Goal: Task Accomplishment & Management: Use online tool/utility

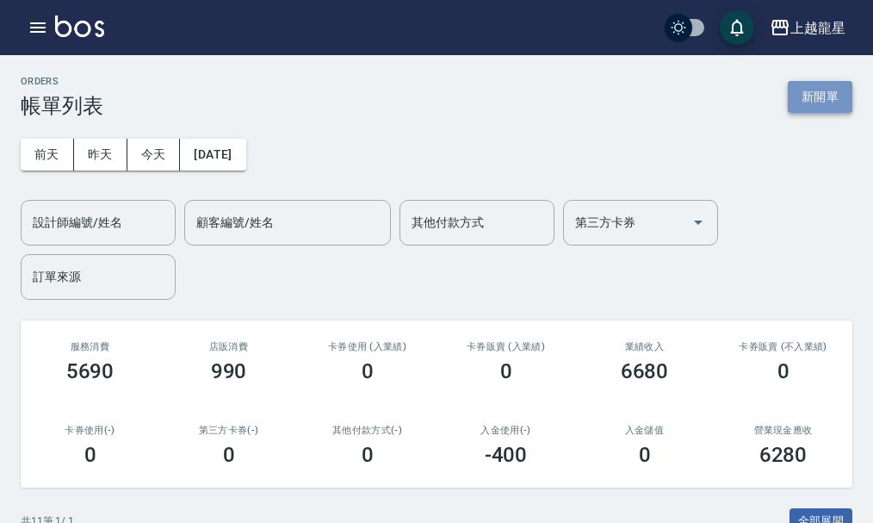
click at [829, 102] on button "新開單" at bounding box center [820, 97] width 65 height 32
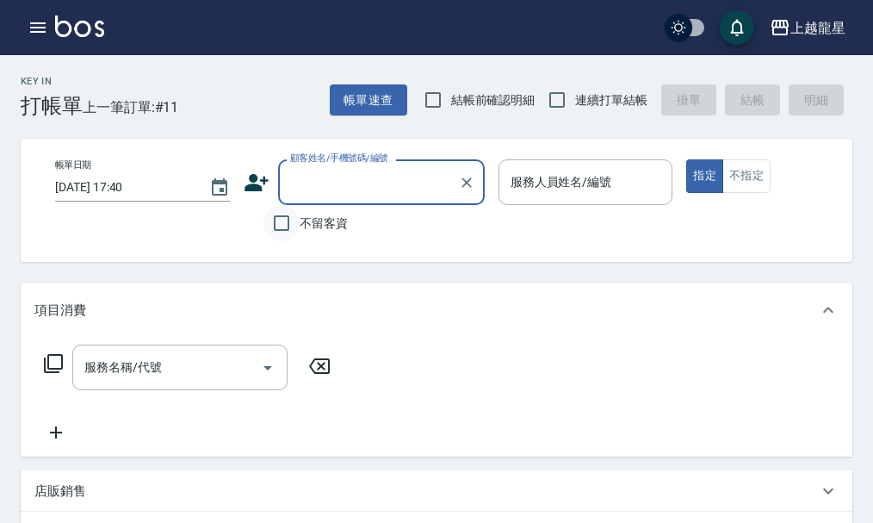
click at [269, 227] on input "不留客資" at bounding box center [281, 223] width 36 height 36
checkbox input "true"
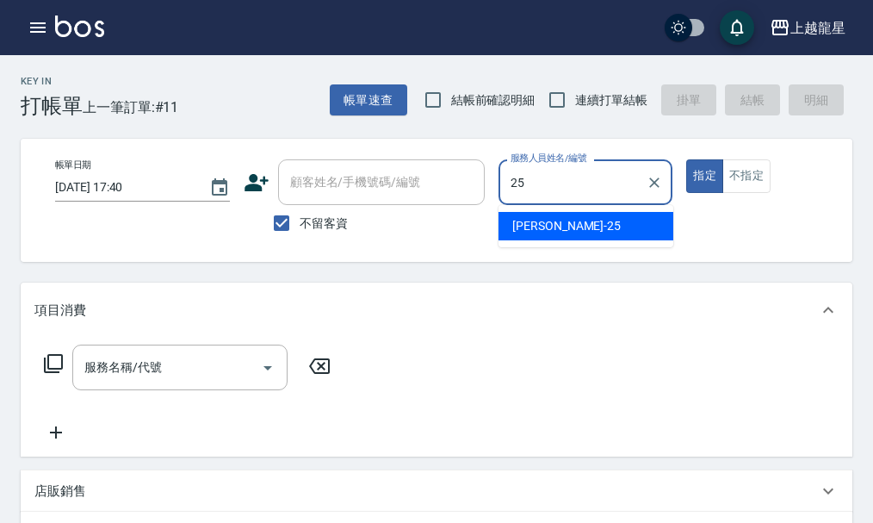
click at [577, 226] on div "淑雲 -25" at bounding box center [585, 226] width 175 height 28
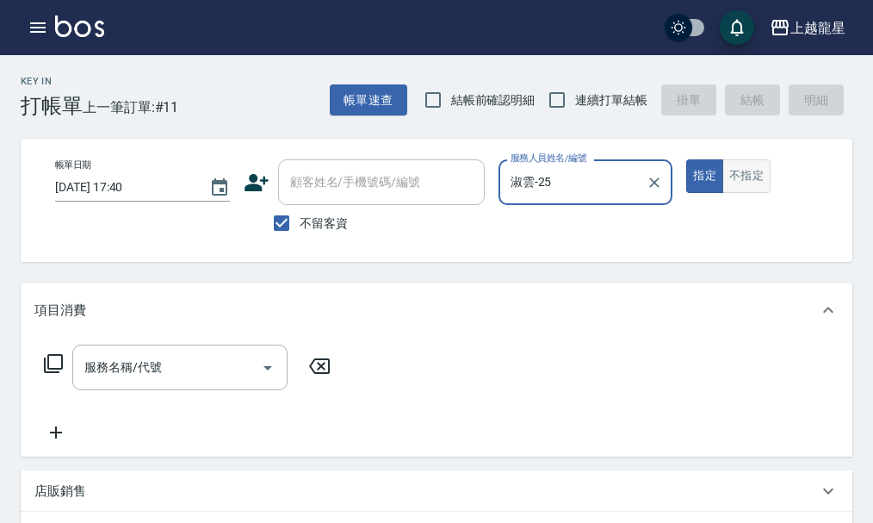
type input "淑雲-25"
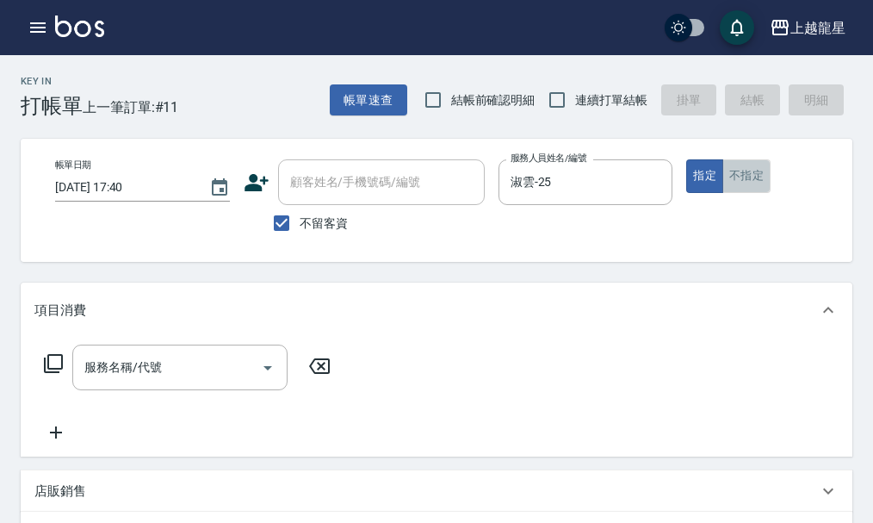
click at [739, 171] on button "不指定" at bounding box center [746, 176] width 48 height 34
click at [138, 390] on div "服務名稱/代號" at bounding box center [179, 367] width 215 height 46
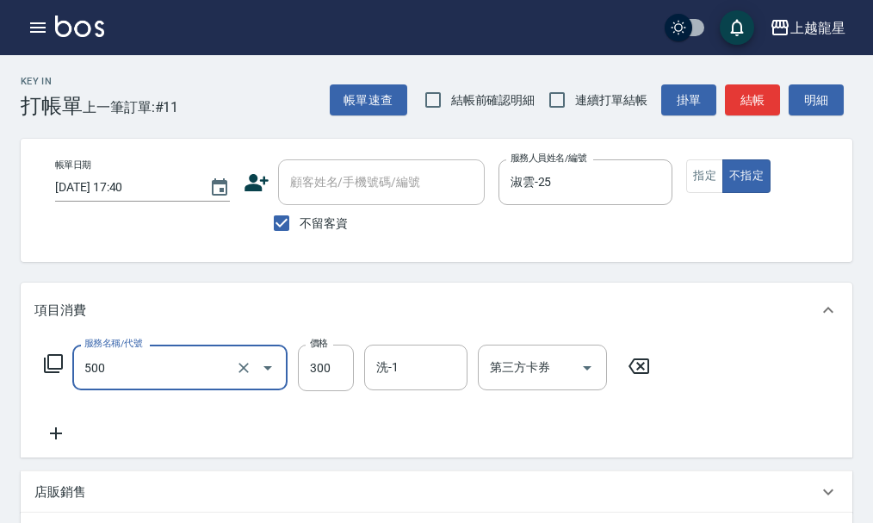
type input "一般洗髮(500)"
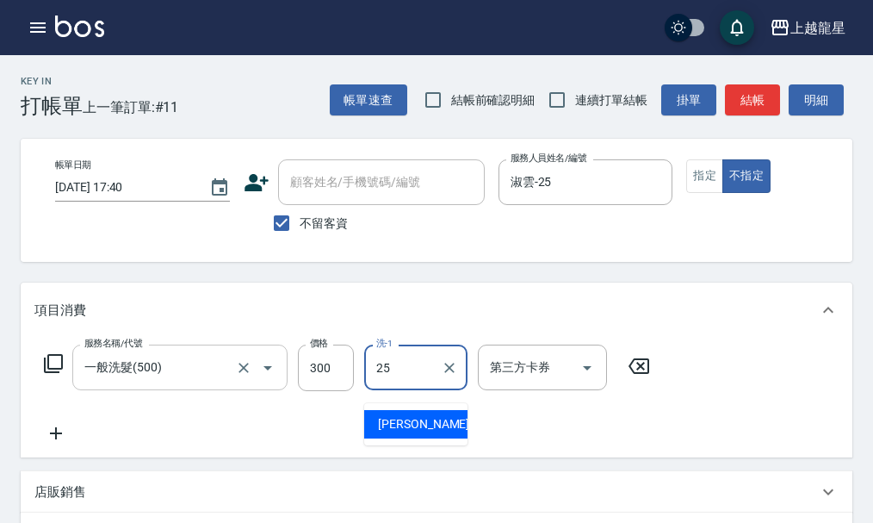
type input "淑雲-25"
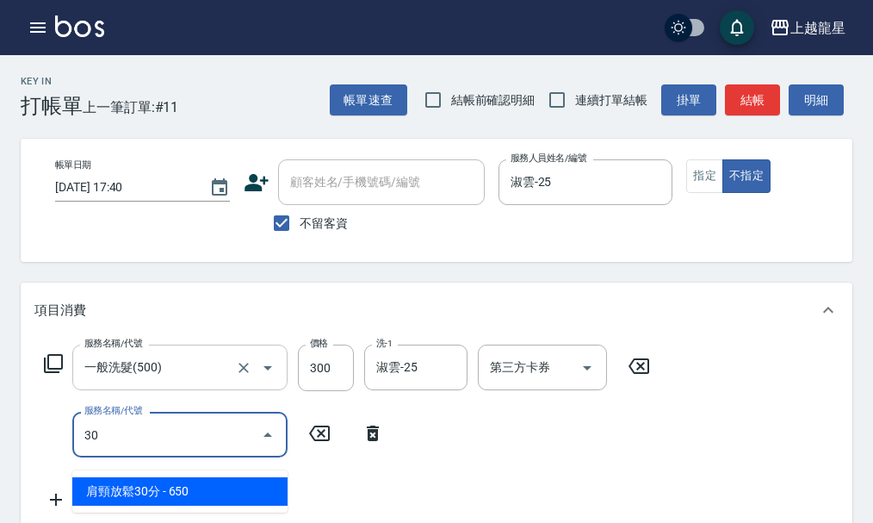
type input "304"
